Goal: Information Seeking & Learning: Understand process/instructions

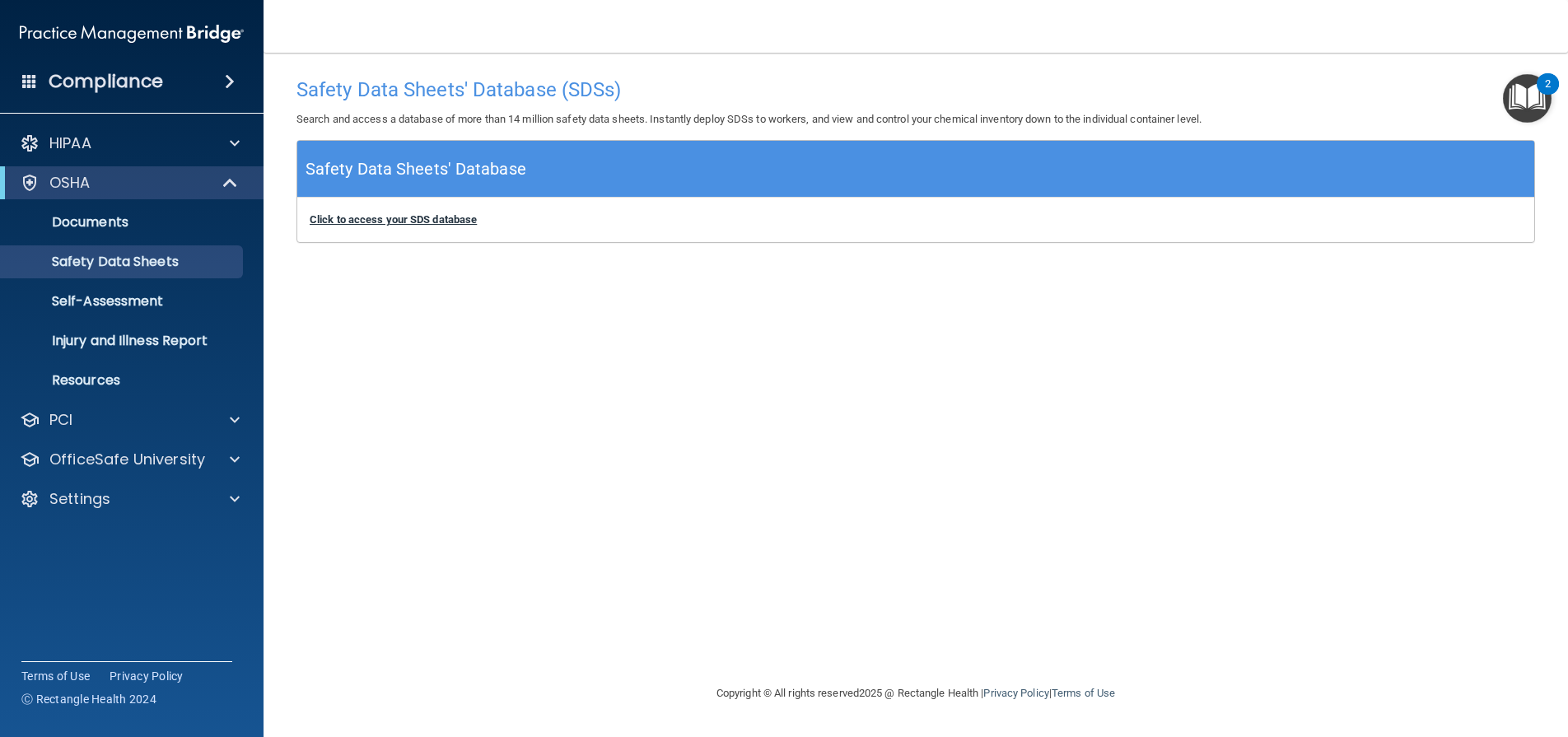
click at [412, 222] on b "Click to access your SDS database" at bounding box center [392, 220] width 167 height 13
click at [435, 218] on b "Click to access your SDS database" at bounding box center [392, 220] width 167 height 13
click at [103, 218] on p "Documents" at bounding box center [123, 222] width 225 height 16
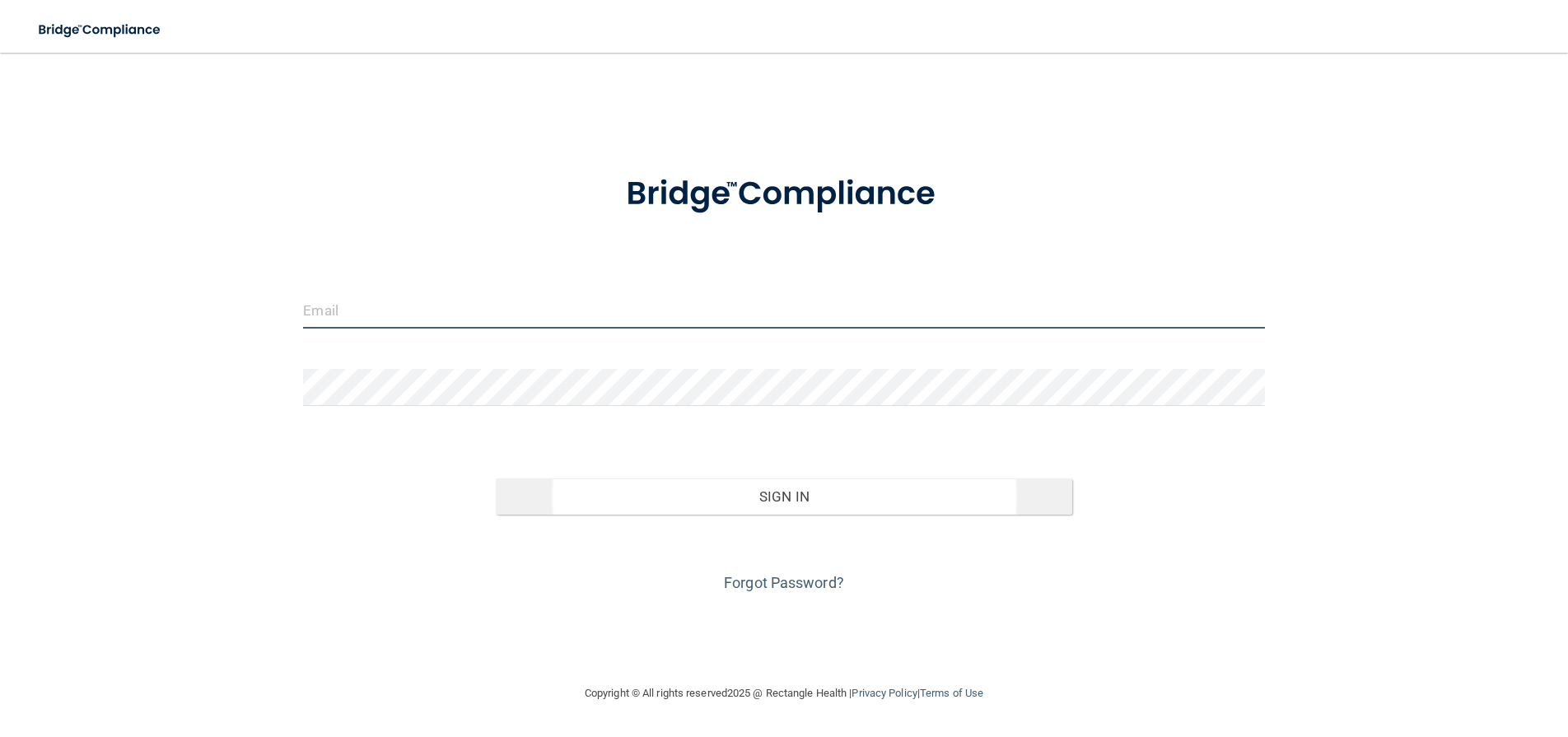
type input "[PERSON_NAME][EMAIL_ADDRESS][DOMAIN_NAME]"
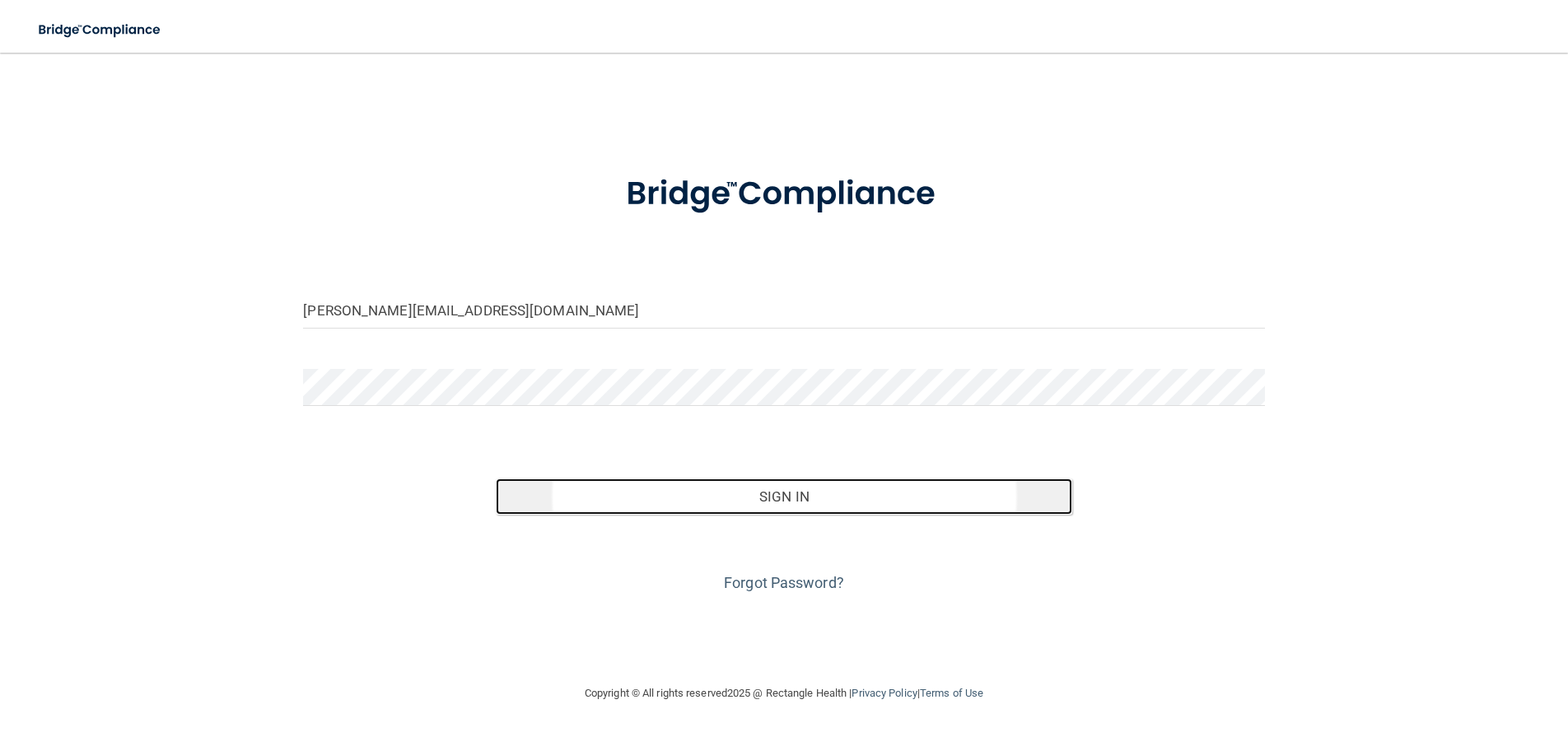
click at [796, 493] on button "Sign In" at bounding box center [783, 496] width 576 height 36
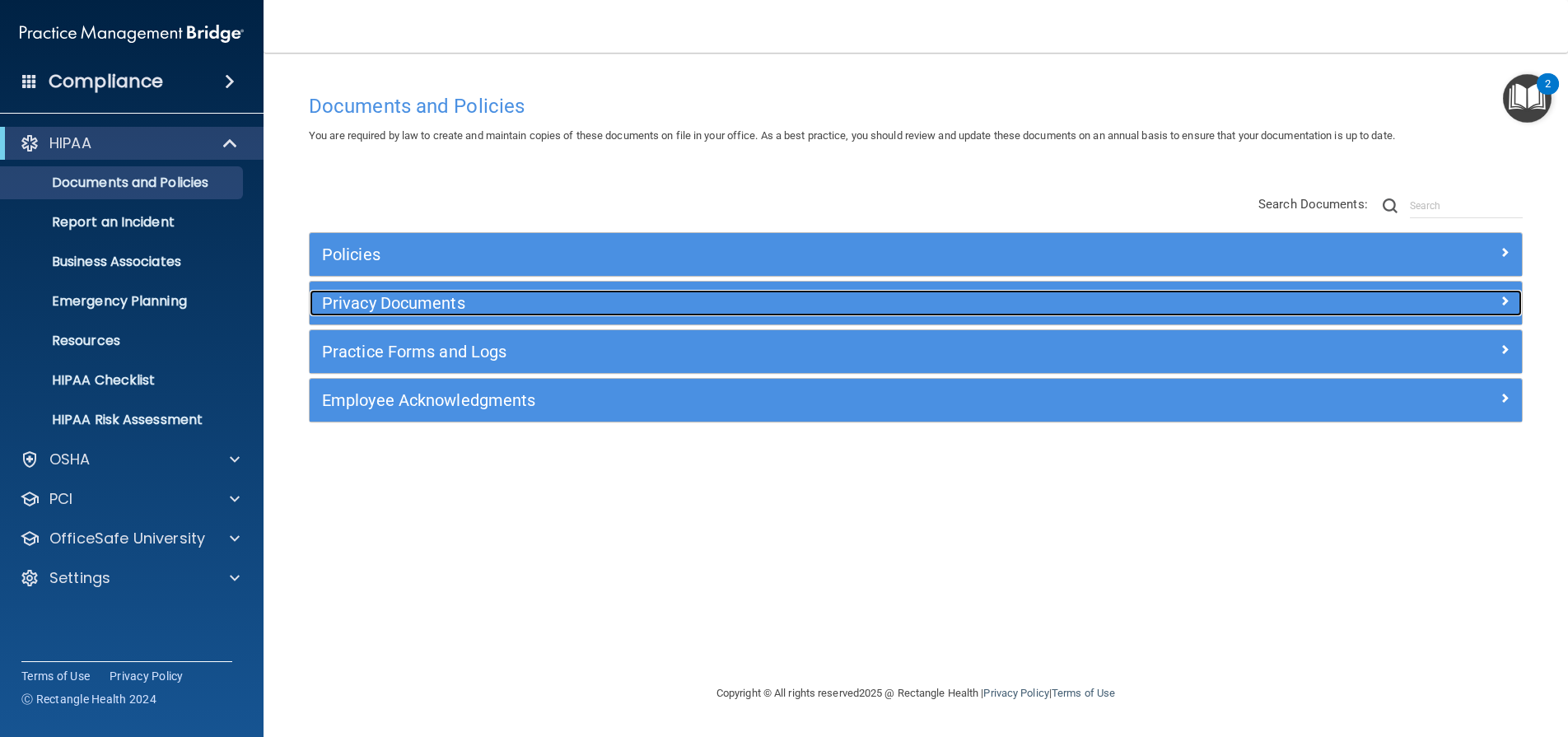
click at [436, 304] on h5 "Privacy Documents" at bounding box center [764, 303] width 884 height 18
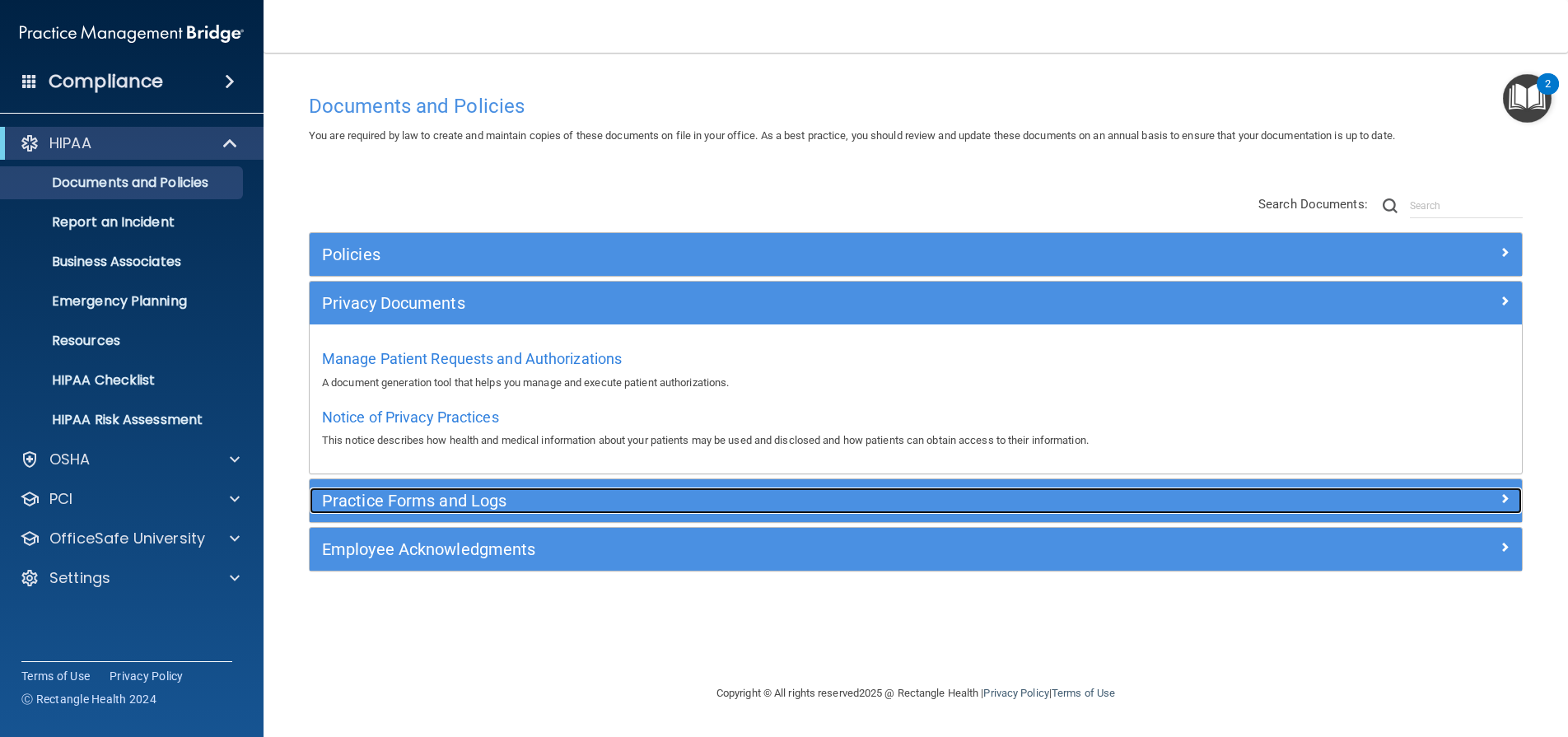
click at [489, 500] on h5 "Practice Forms and Logs" at bounding box center [764, 501] width 884 height 18
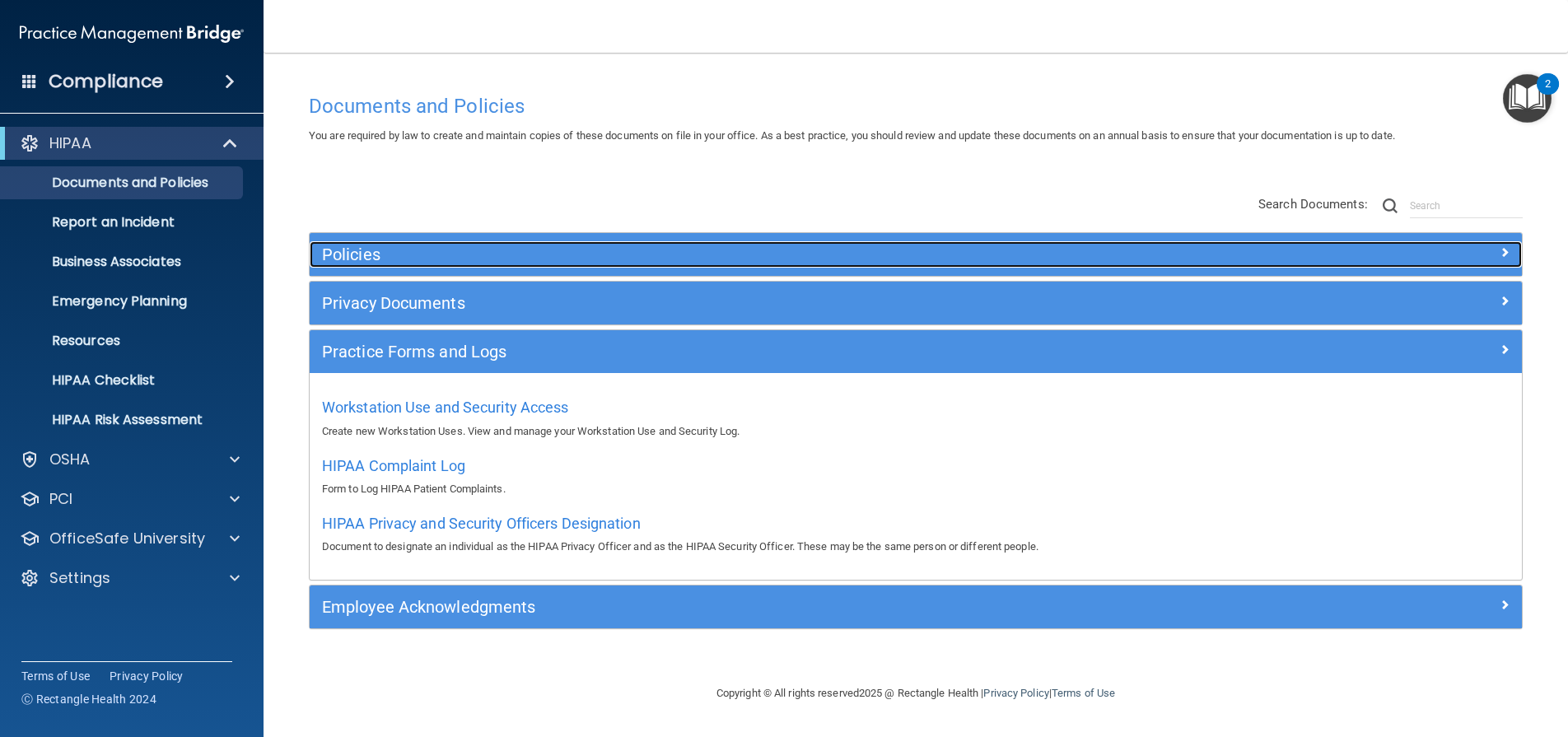
click at [387, 253] on h5 "Policies" at bounding box center [764, 254] width 884 height 18
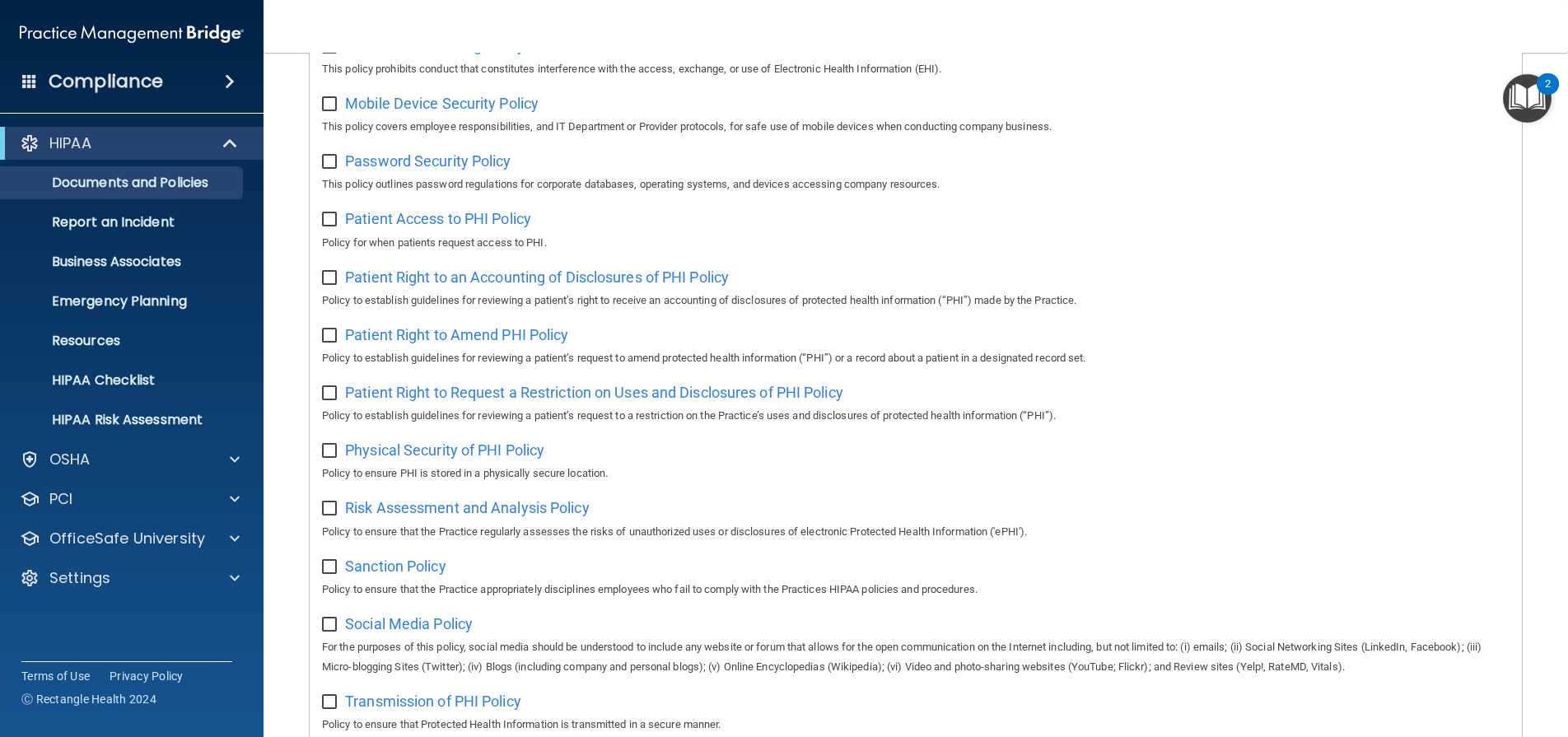
scroll to position [742, 0]
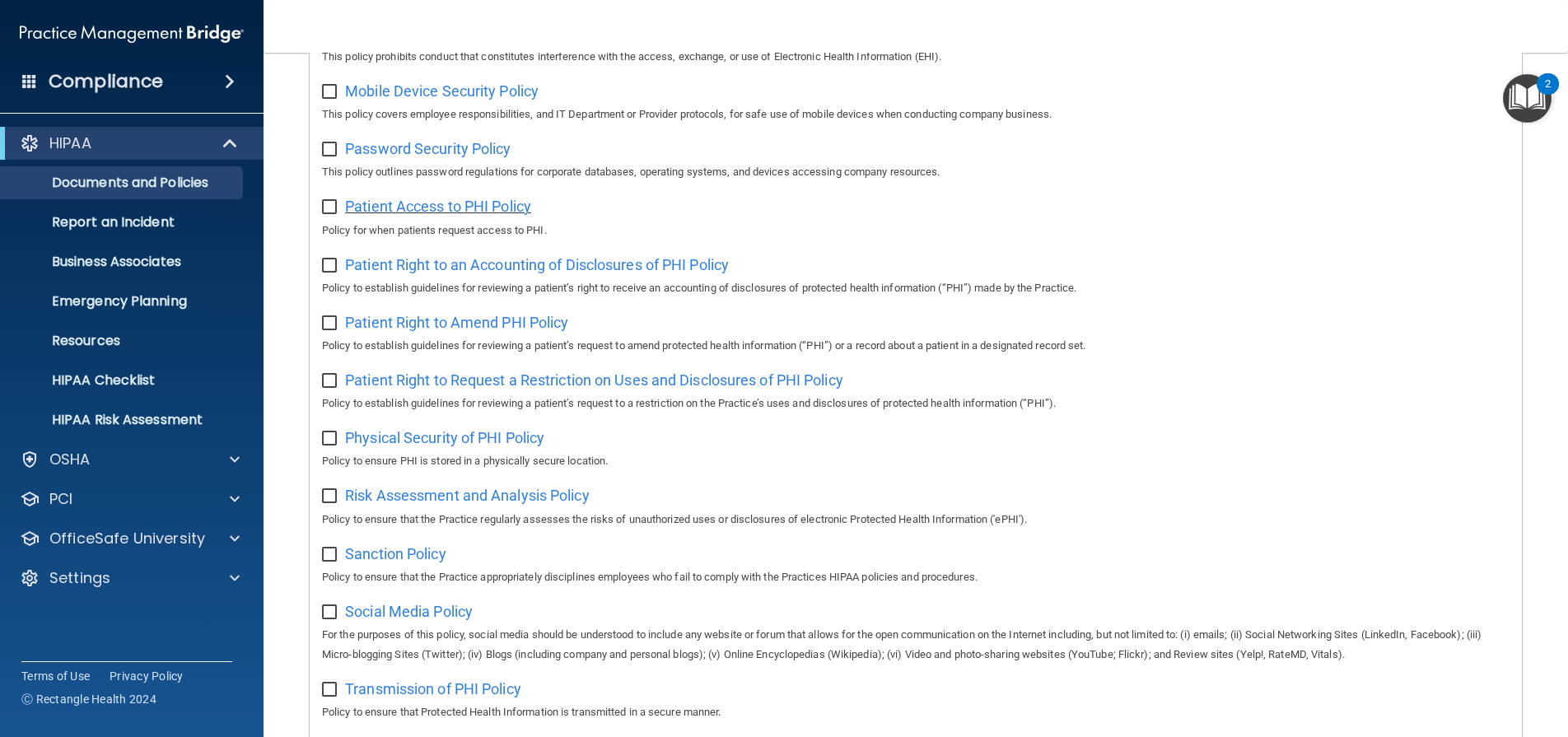
click at [423, 215] on span "Patient Access to PHI Policy" at bounding box center [439, 206] width 186 height 17
click at [72, 147] on p "HIPAA" at bounding box center [71, 144] width 42 height 20
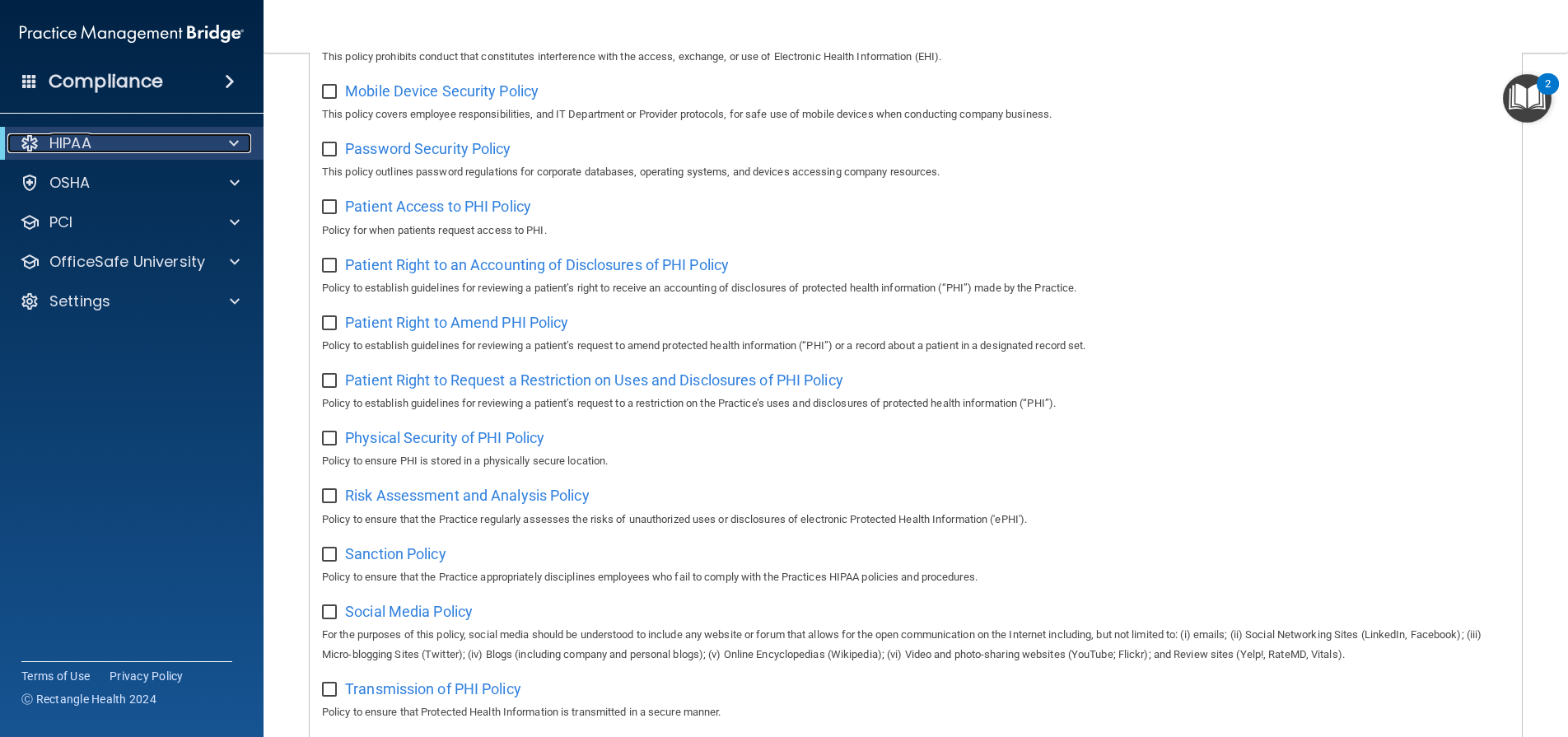
click at [72, 147] on p "HIPAA" at bounding box center [71, 144] width 42 height 20
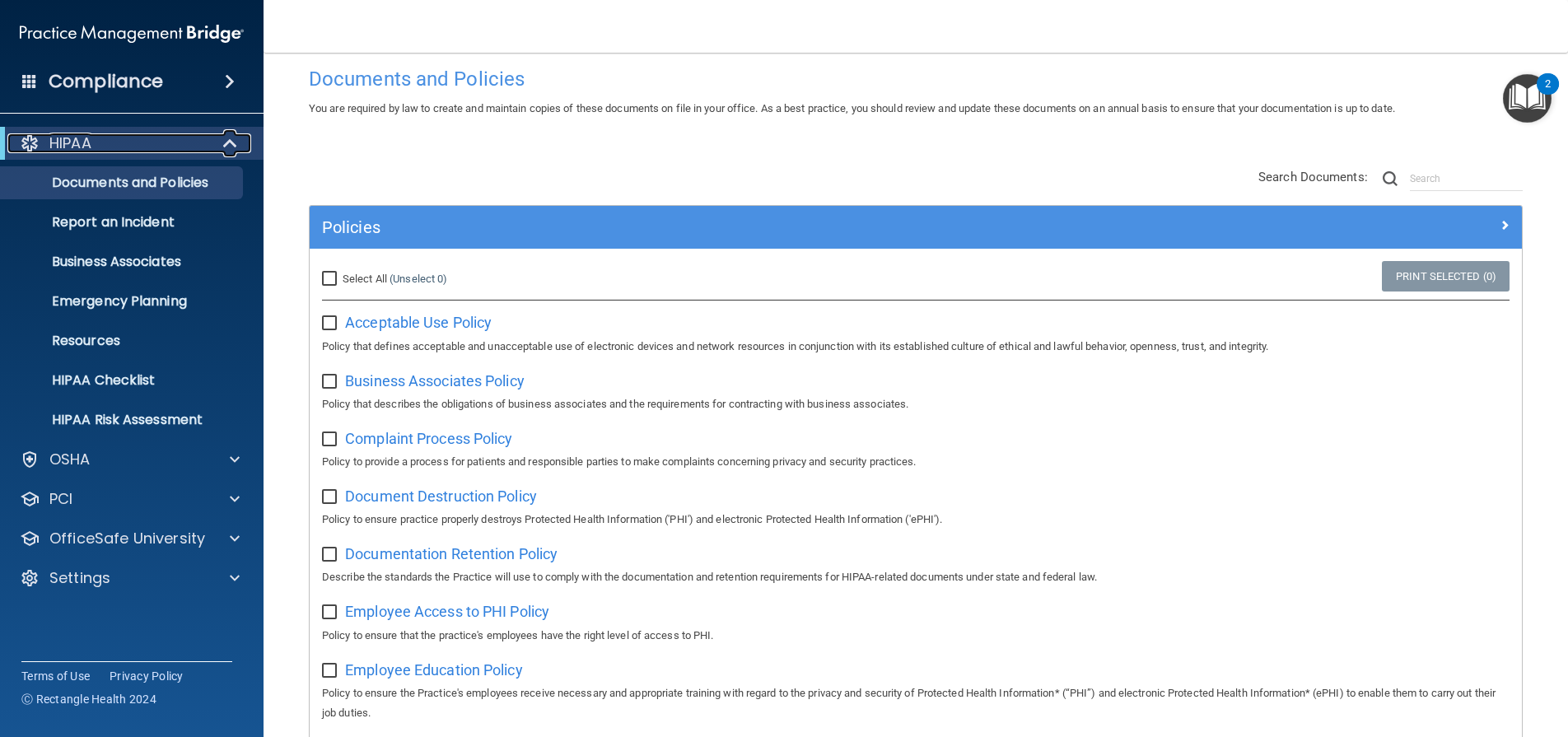
scroll to position [0, 0]
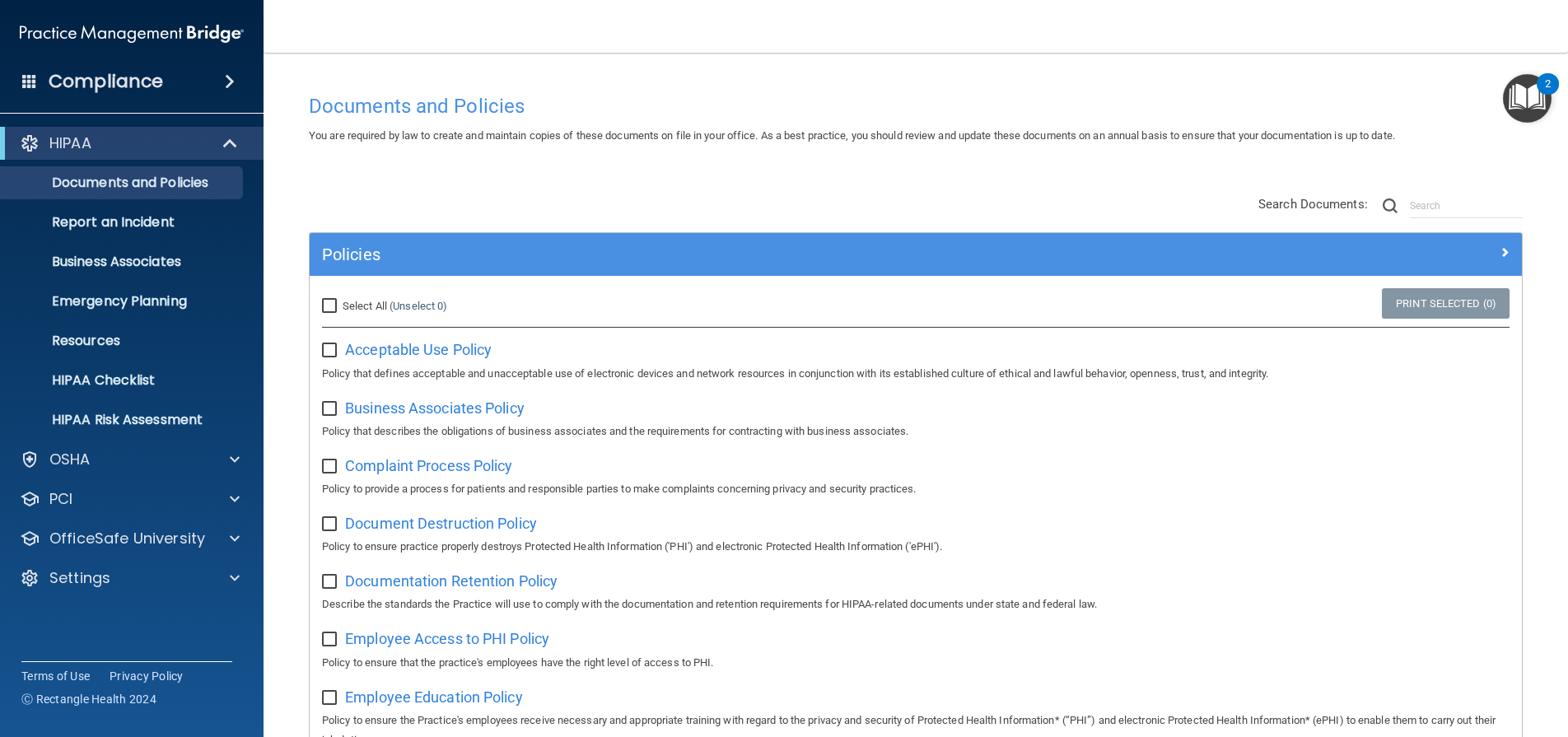
click at [1526, 94] on img "Open Resource Center, 2 new notifications" at bounding box center [1527, 99] width 49 height 49
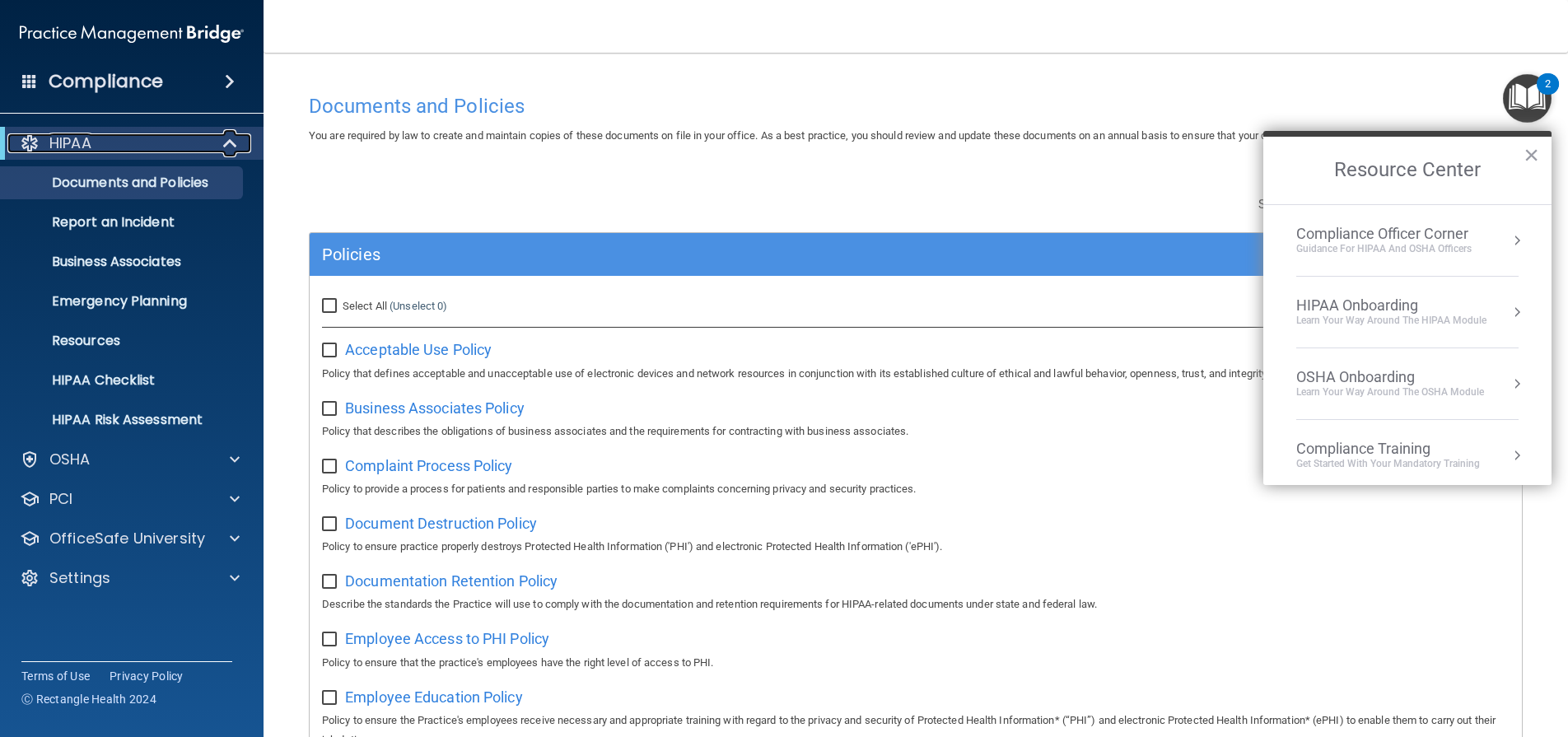
click at [80, 143] on p "HIPAA" at bounding box center [71, 144] width 42 height 20
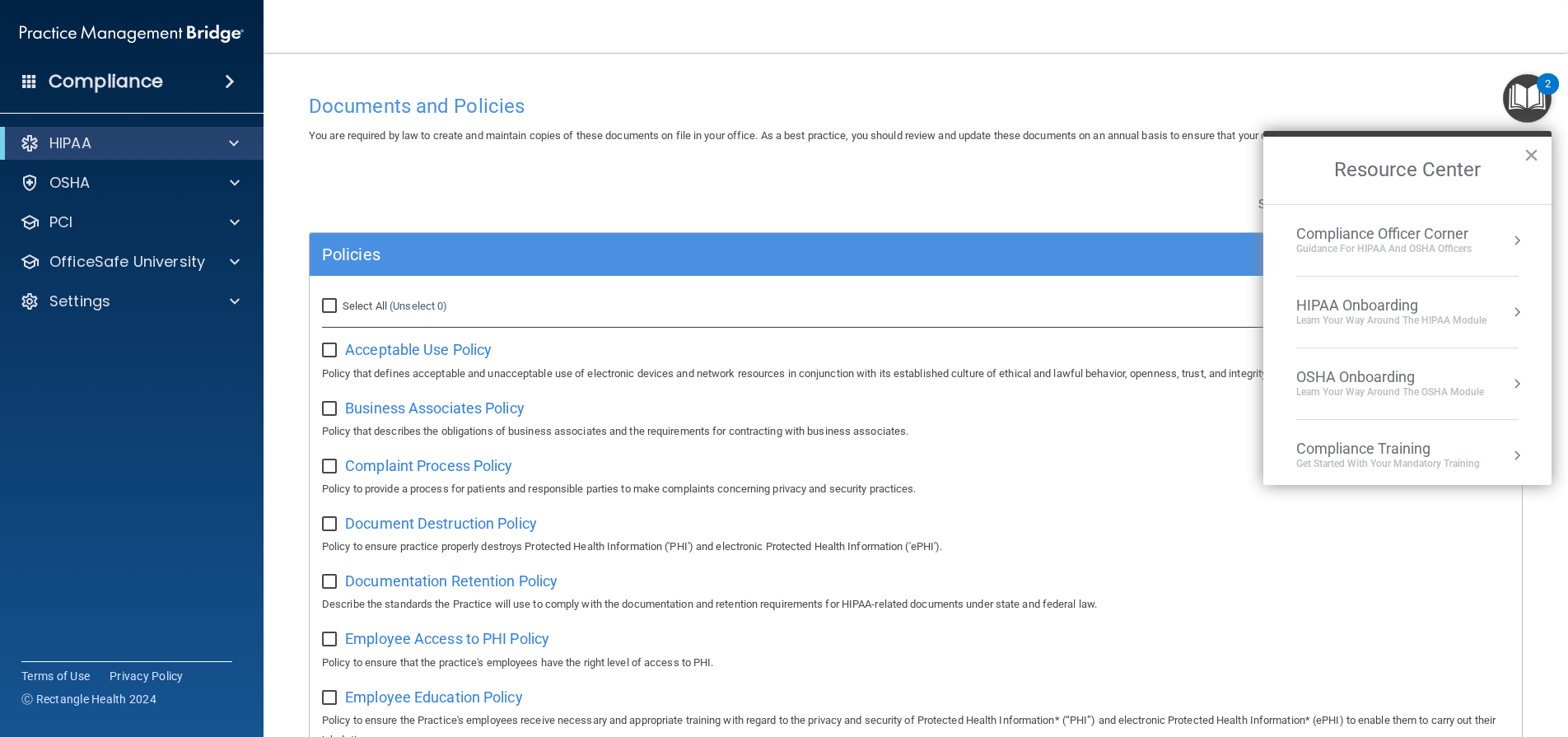
click at [1534, 159] on button "×" at bounding box center [1531, 155] width 15 height 26
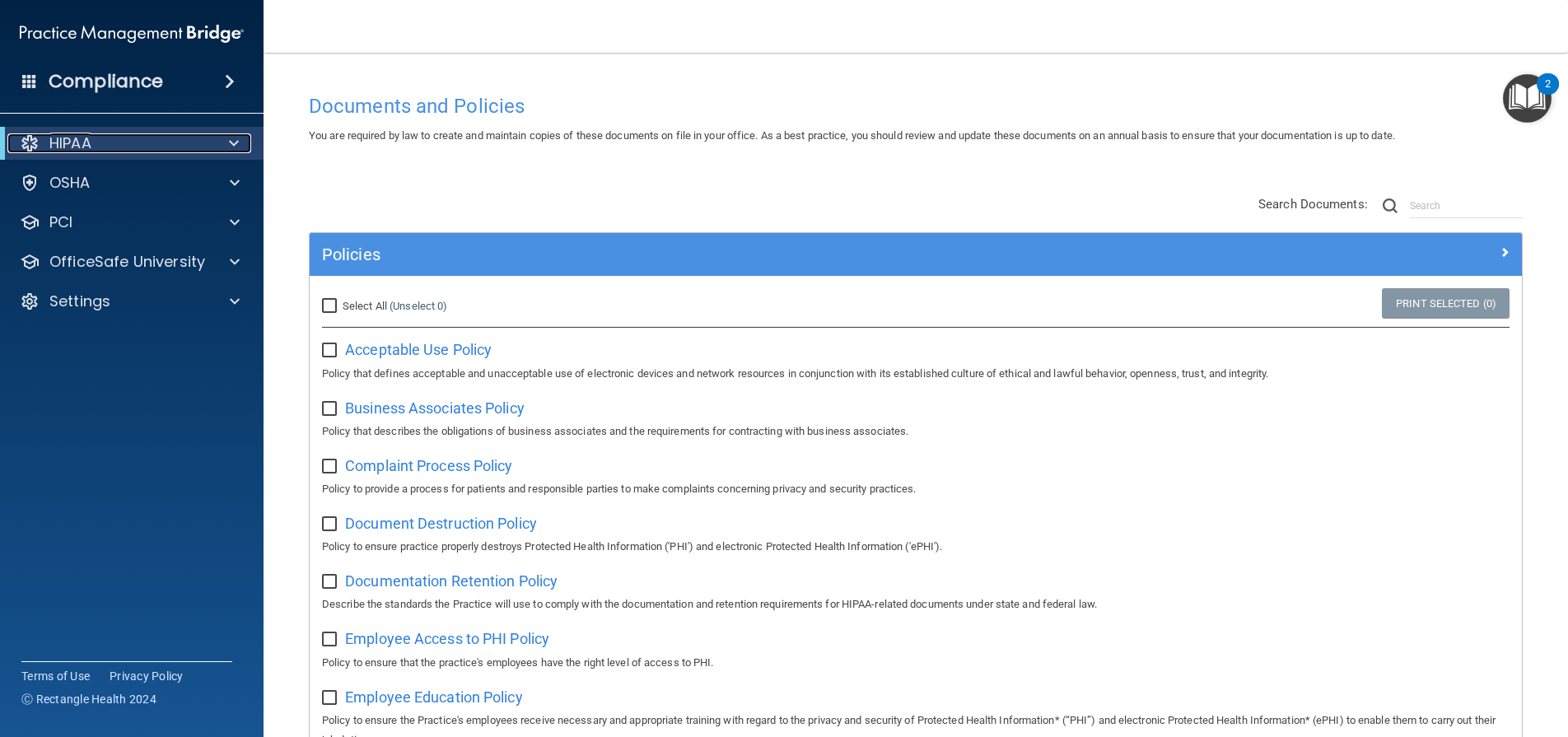
click at [82, 144] on p "HIPAA" at bounding box center [71, 144] width 42 height 20
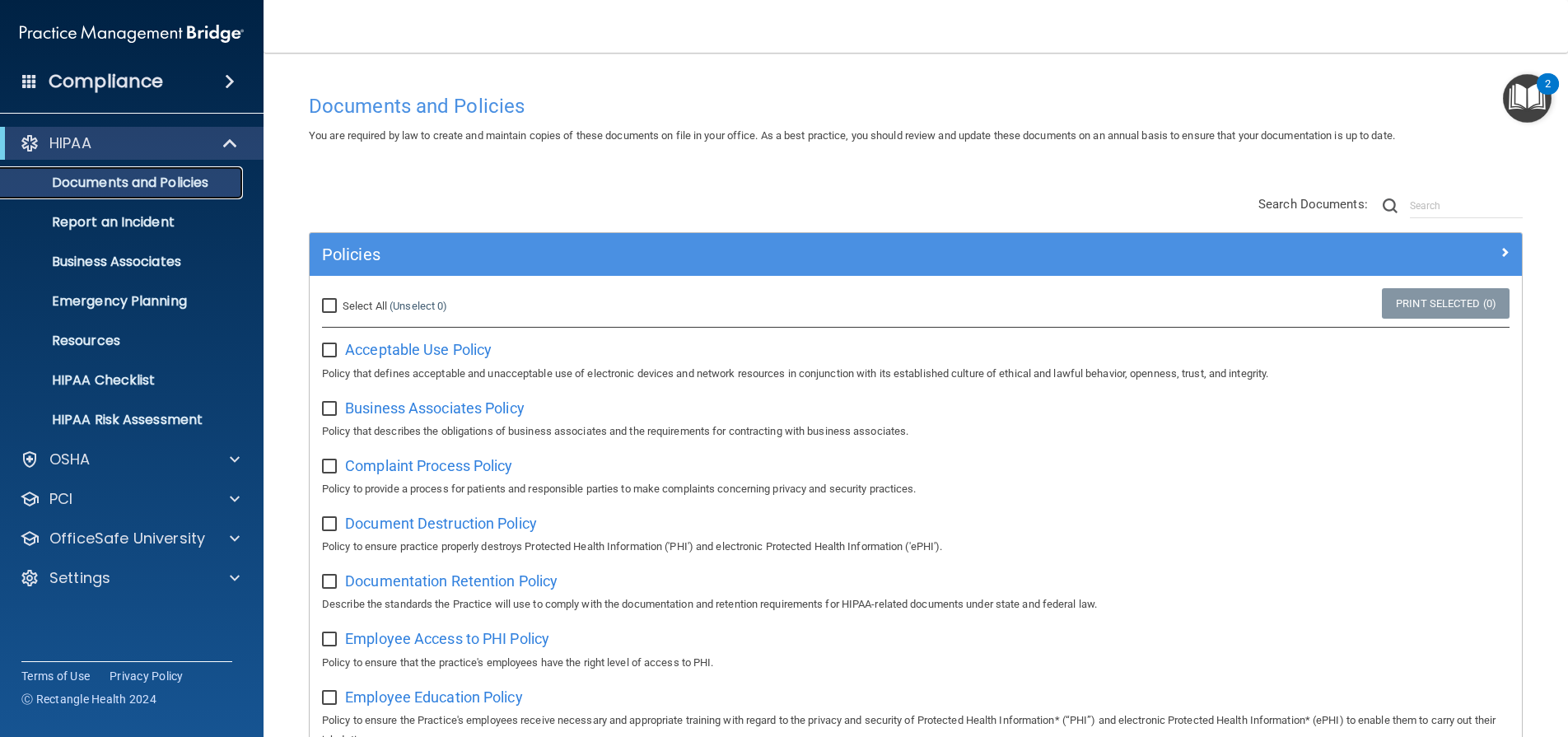
click at [133, 180] on p "Documents and Policies" at bounding box center [123, 183] width 225 height 16
click at [130, 211] on link "Report an Incident" at bounding box center [113, 222] width 260 height 33
